Goal: Task Accomplishment & Management: Manage account settings

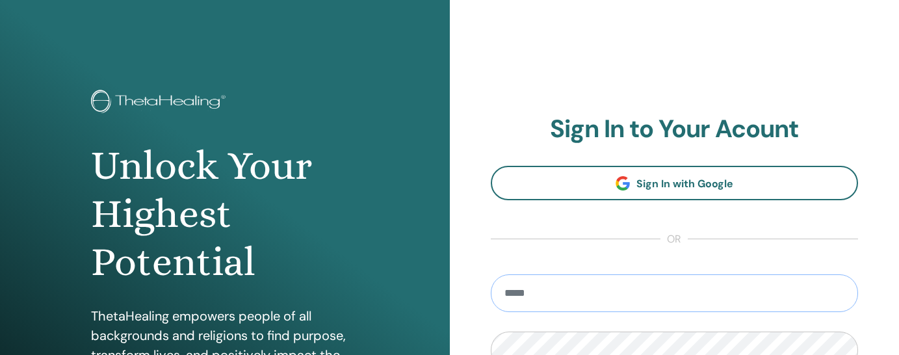
type input "**********"
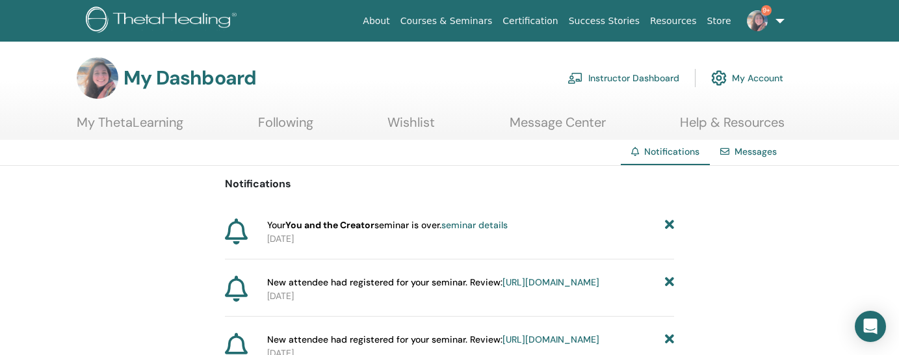
click at [567, 127] on link "Message Center" at bounding box center [558, 126] width 96 height 25
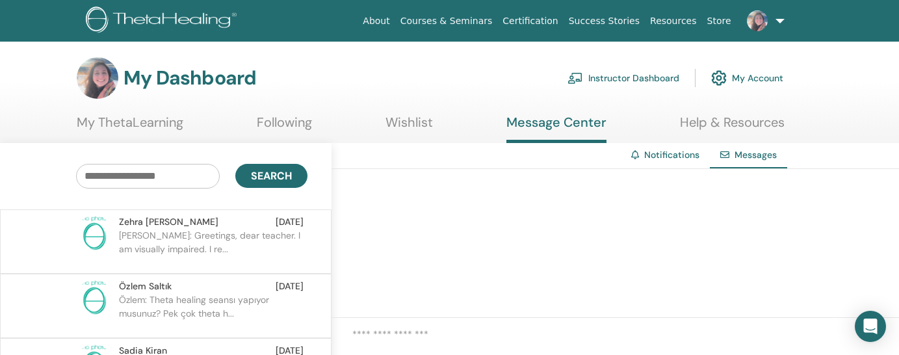
click at [658, 78] on link "Instructor Dashboard" at bounding box center [623, 78] width 112 height 29
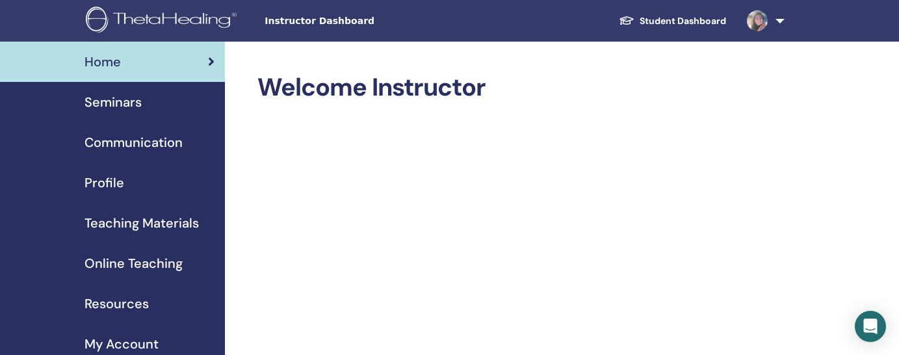
click at [103, 110] on span "Seminars" at bounding box center [112, 101] width 57 height 19
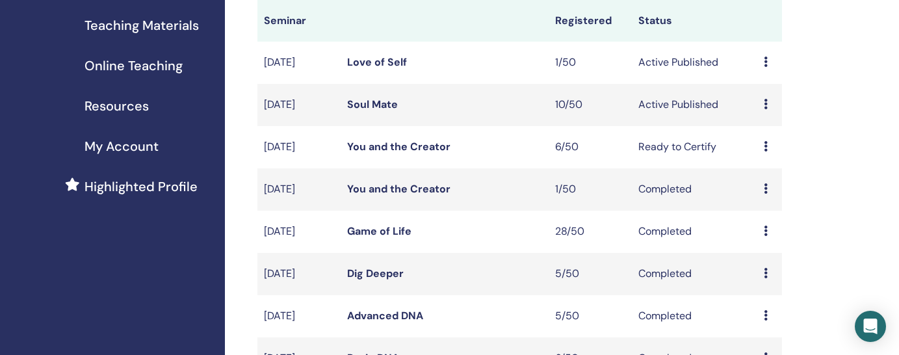
scroll to position [226, 0]
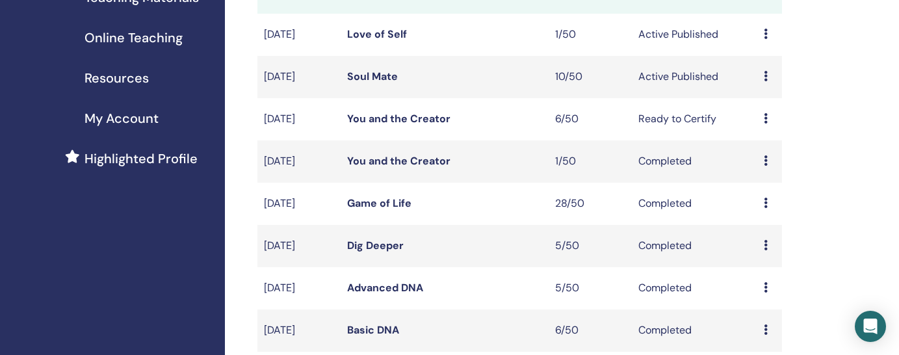
click at [376, 77] on link "Soul Mate" at bounding box center [372, 77] width 51 height 14
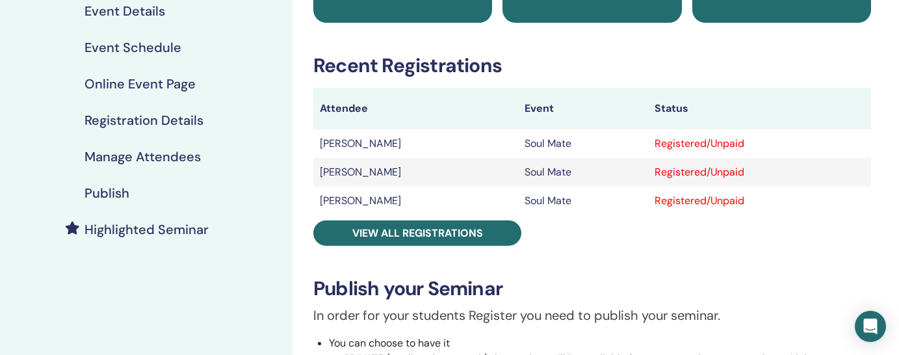
scroll to position [185, 0]
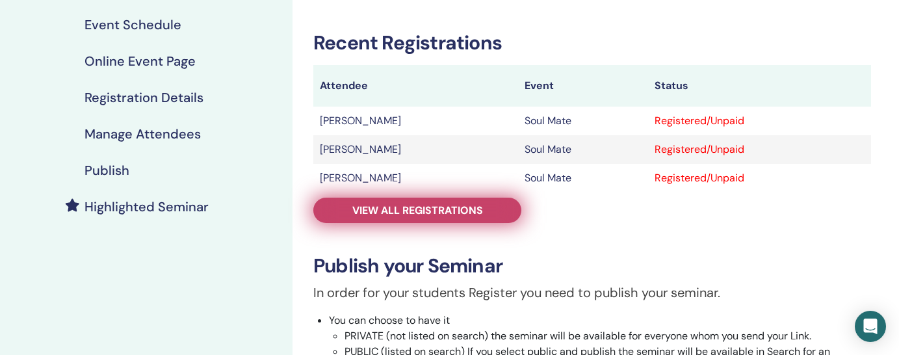
click at [415, 209] on span "View all registrations" at bounding box center [417, 210] width 131 height 14
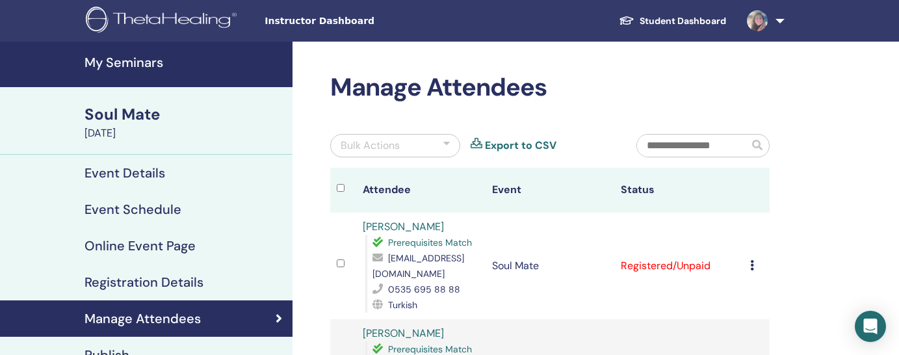
click at [150, 68] on h4 "My Seminars" at bounding box center [184, 63] width 200 height 16
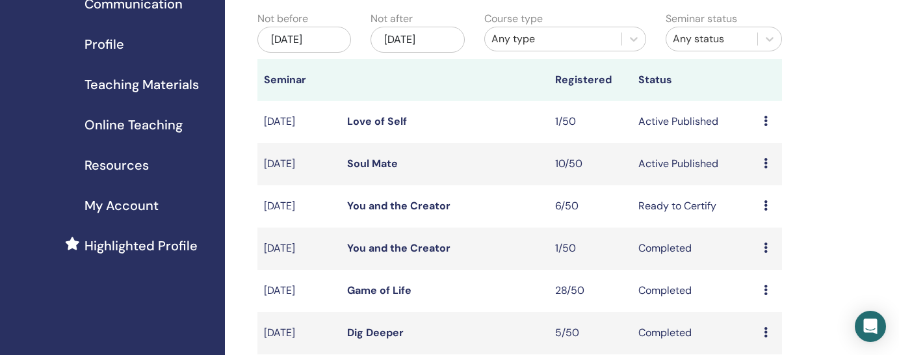
scroll to position [106, 0]
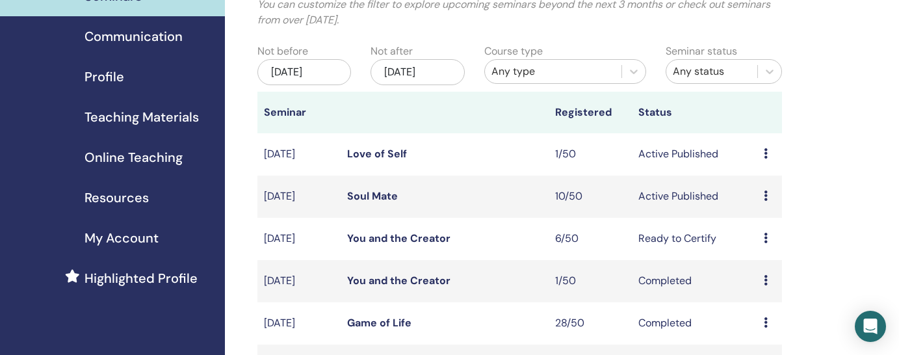
click at [383, 151] on link "Love of Self" at bounding box center [377, 154] width 60 height 14
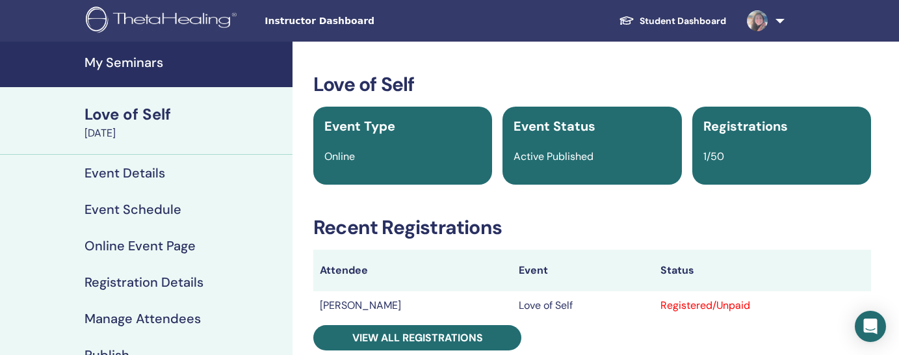
click at [774, 18] on link at bounding box center [762, 21] width 53 height 42
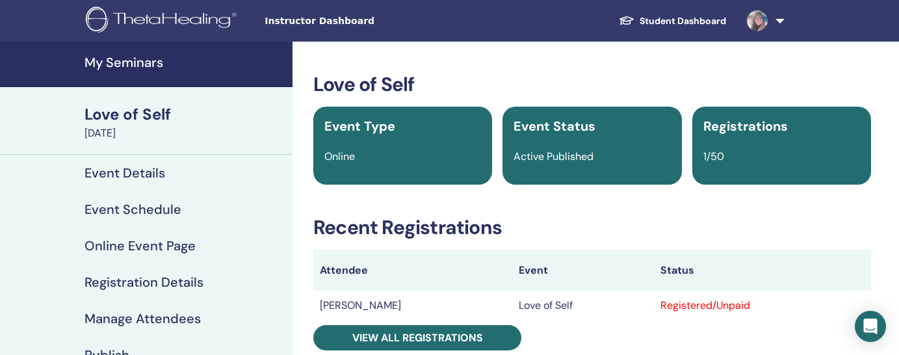
click at [786, 19] on link at bounding box center [762, 21] width 53 height 42
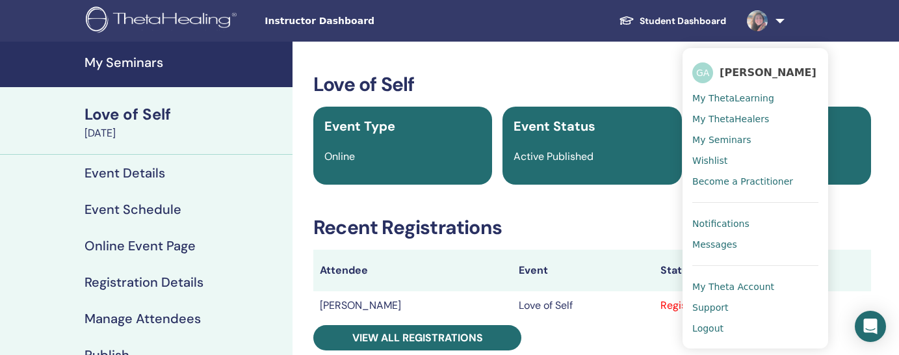
click at [624, 91] on h3 "Love of Self" at bounding box center [592, 84] width 558 height 23
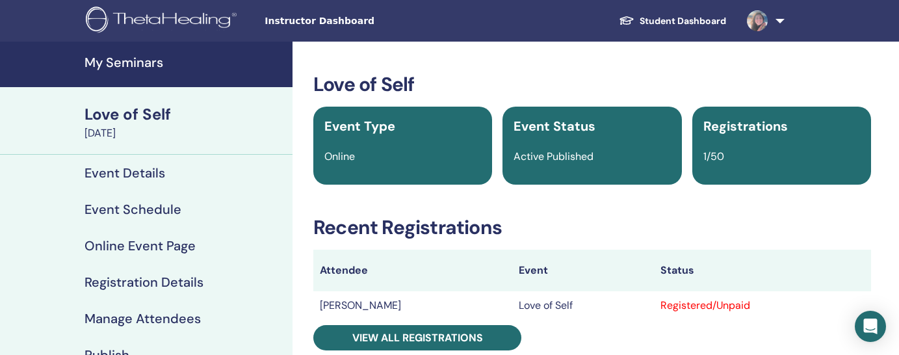
click at [778, 21] on link at bounding box center [762, 21] width 53 height 42
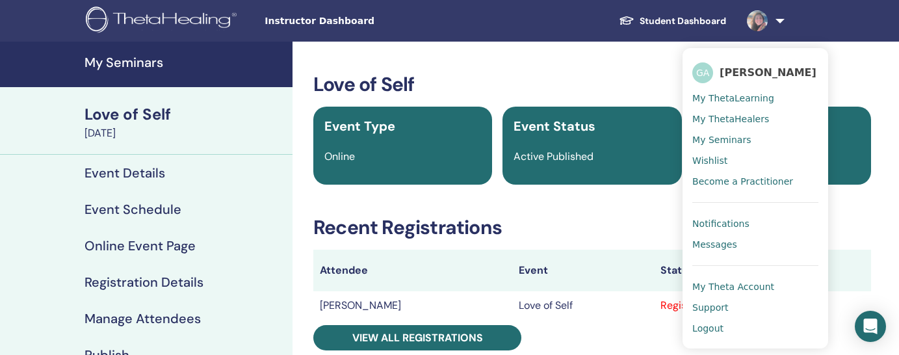
click at [648, 226] on h3 "Recent Registrations" at bounding box center [592, 227] width 558 height 23
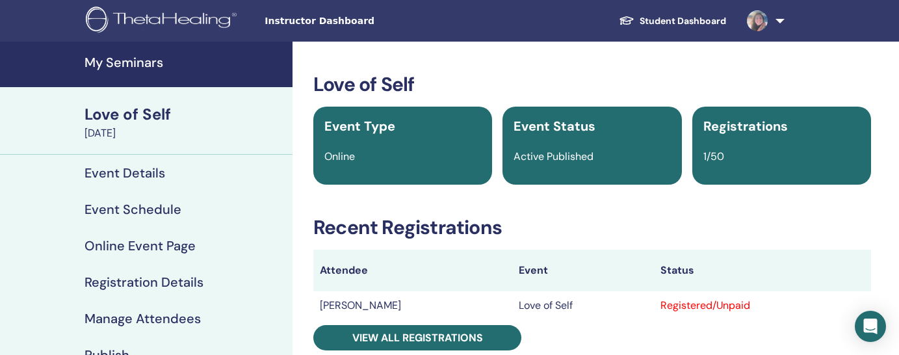
click at [188, 31] on img at bounding box center [163, 20] width 155 height 29
